Goal: Find specific page/section: Find specific page/section

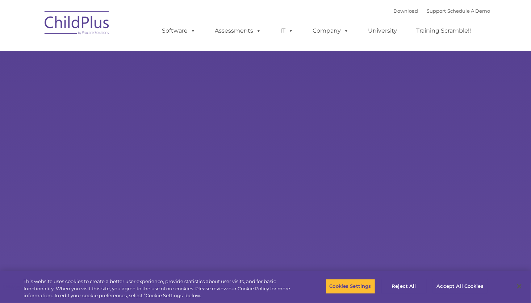
select select "MEDIUM"
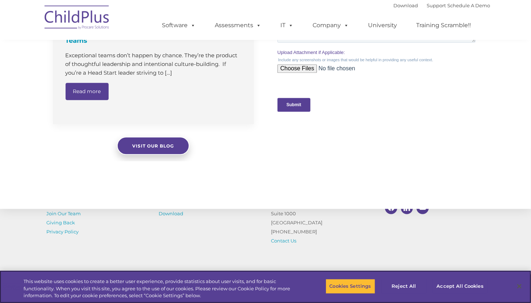
scroll to position [780, 0]
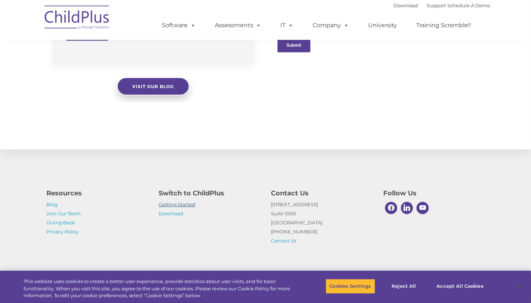
click at [190, 205] on link "Getting Started" at bounding box center [177, 204] width 37 height 6
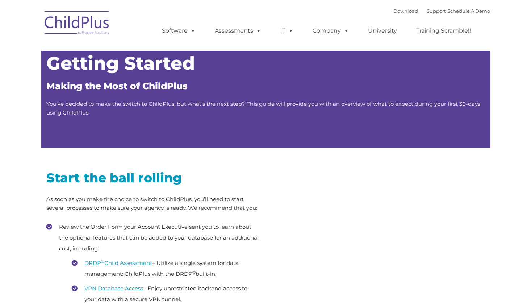
type input ""
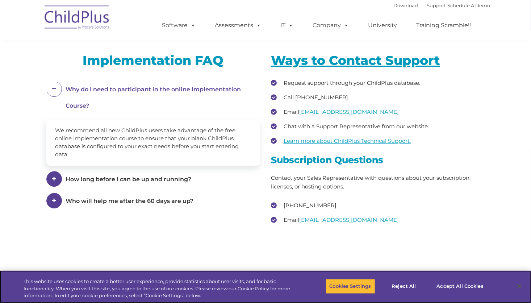
scroll to position [1093, 0]
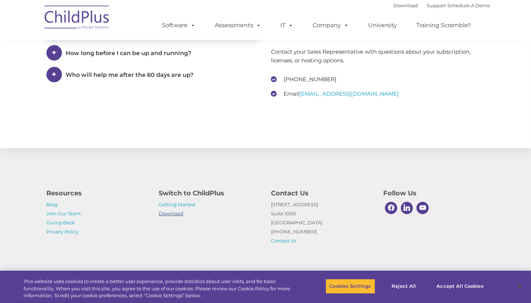
click at [172, 214] on link "Download" at bounding box center [171, 213] width 25 height 6
